Goal: Check status: Check status

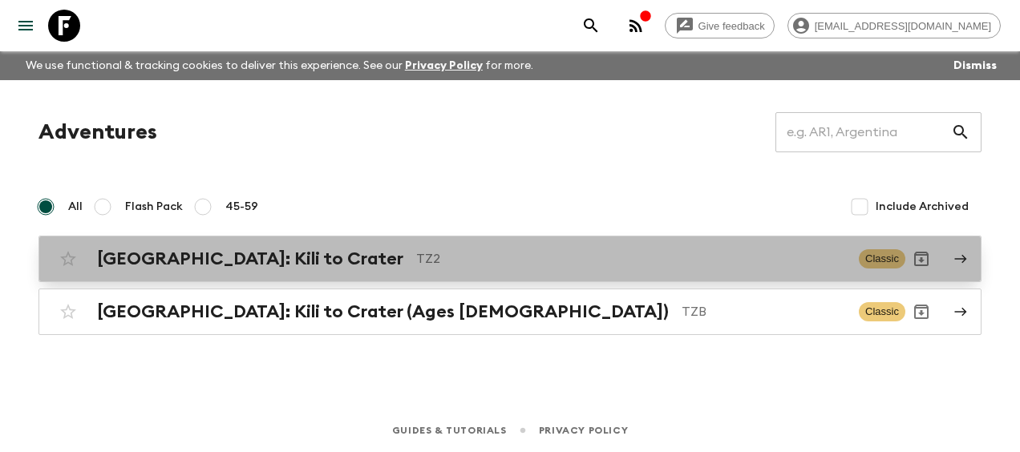
click at [247, 260] on h2 "[GEOGRAPHIC_DATA]: Kili to Crater" at bounding box center [250, 259] width 306 height 21
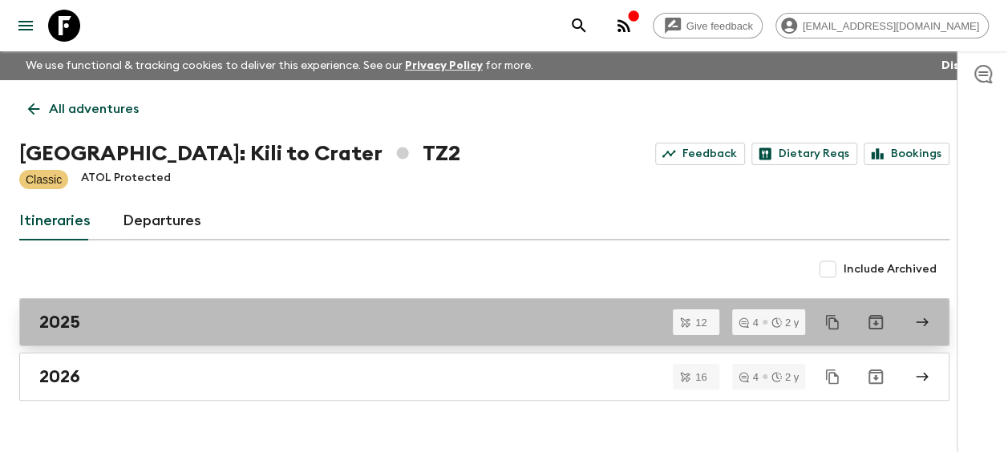
click at [58, 327] on h2 "2025" at bounding box center [59, 322] width 41 height 21
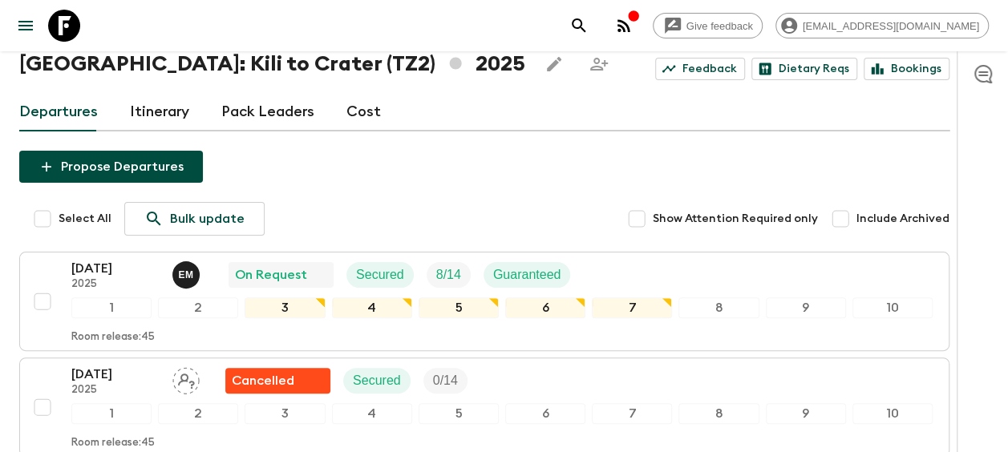
scroll to position [160, 0]
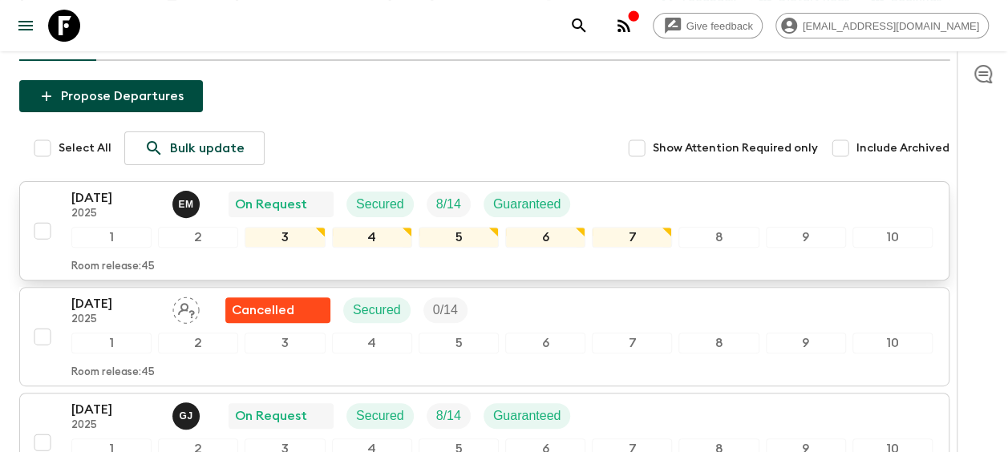
click at [124, 189] on p "[DATE]" at bounding box center [115, 198] width 88 height 19
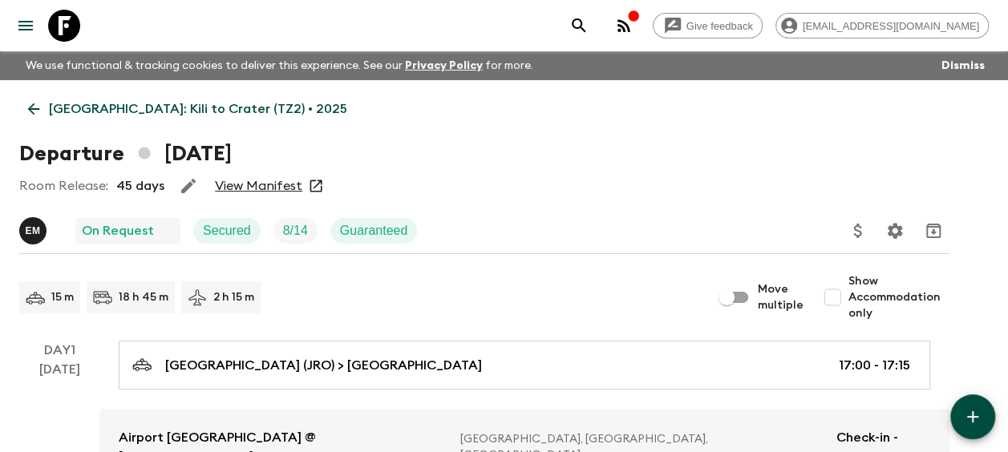
click at [263, 188] on link "View Manifest" at bounding box center [258, 186] width 87 height 16
